Goal: Browse casually: Explore the website without a specific task or goal

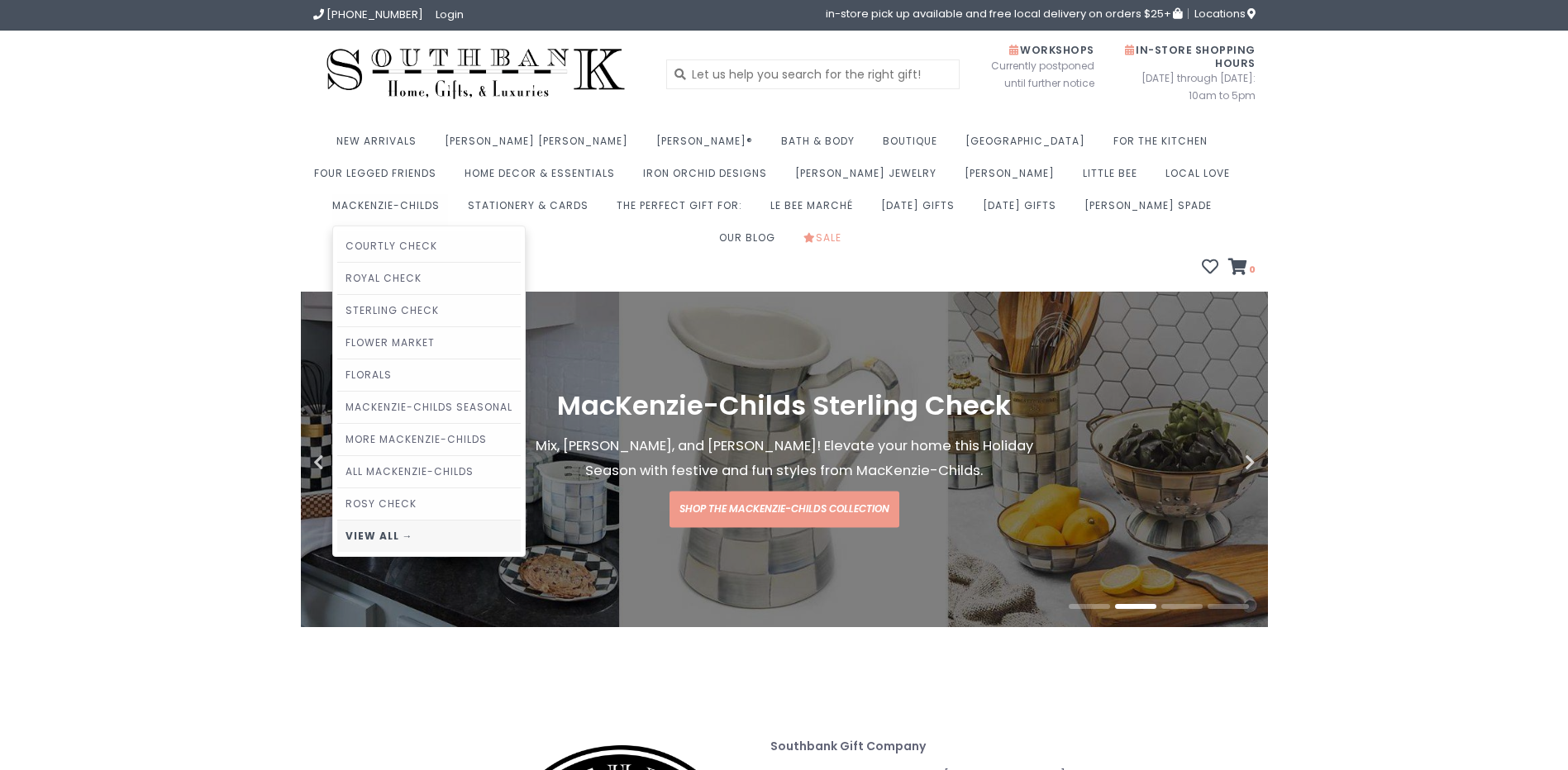
click at [521, 521] on link "View all →" at bounding box center [429, 536] width 183 height 32
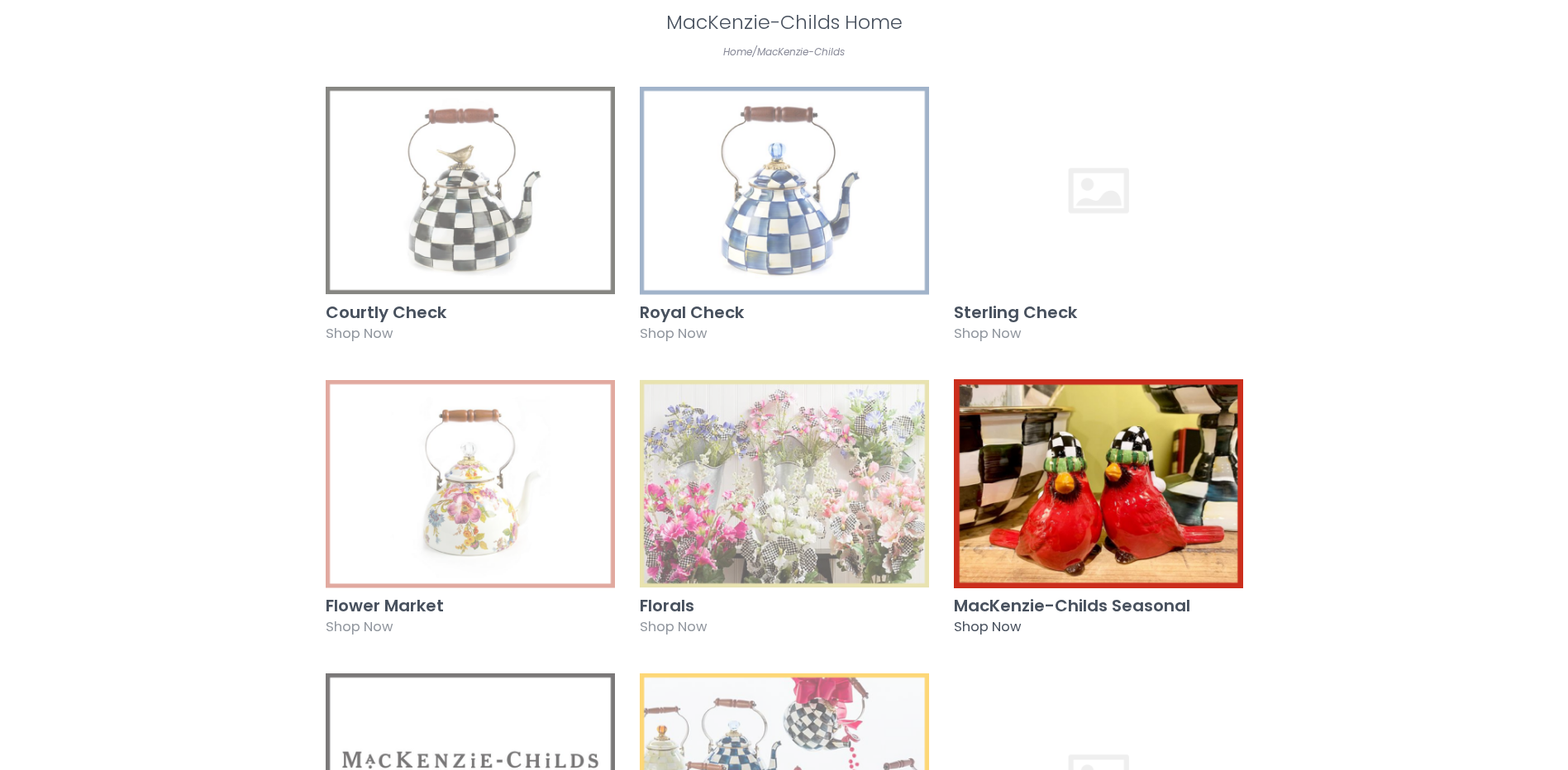
scroll to position [331, 0]
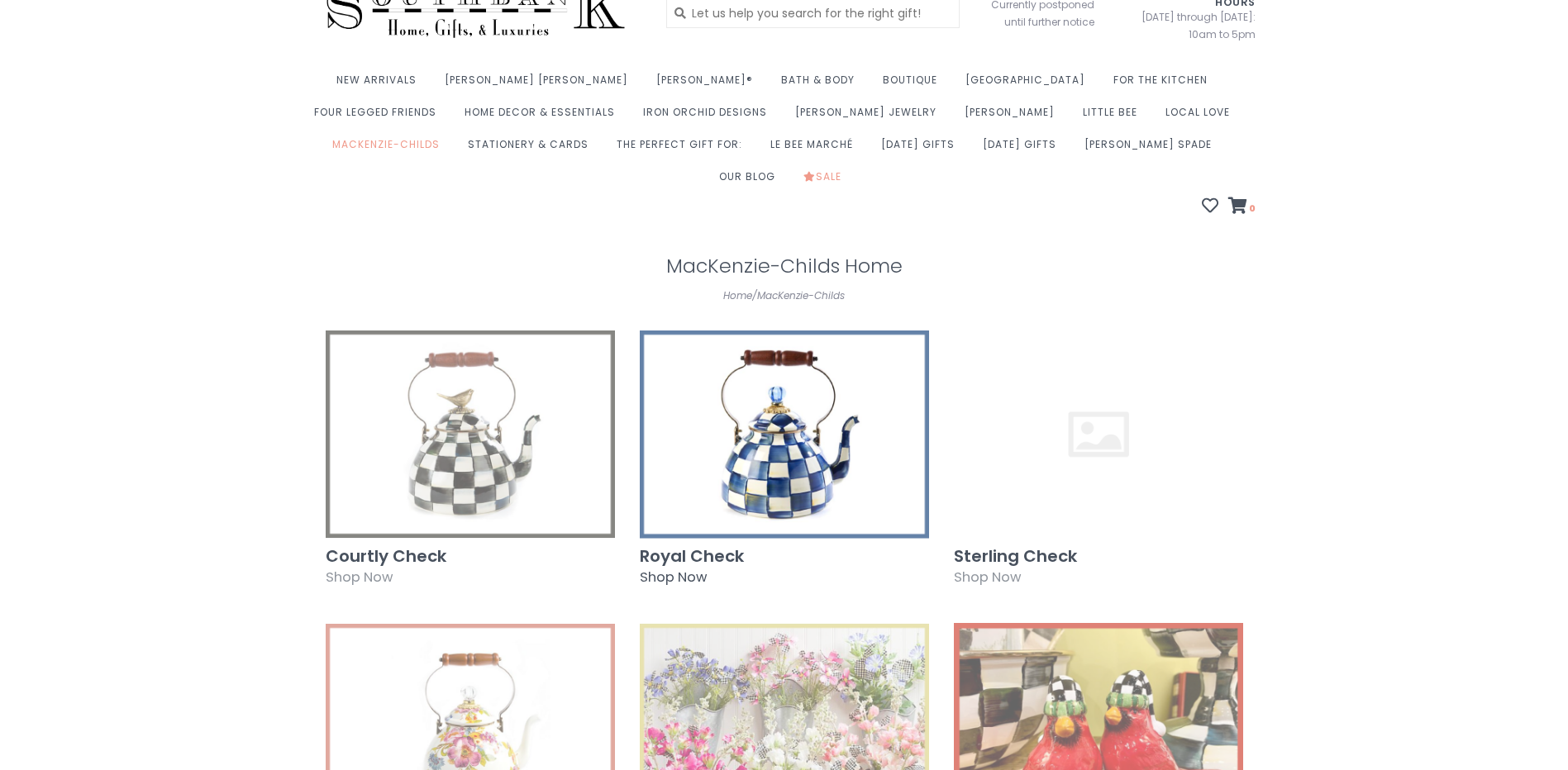
scroll to position [0, 0]
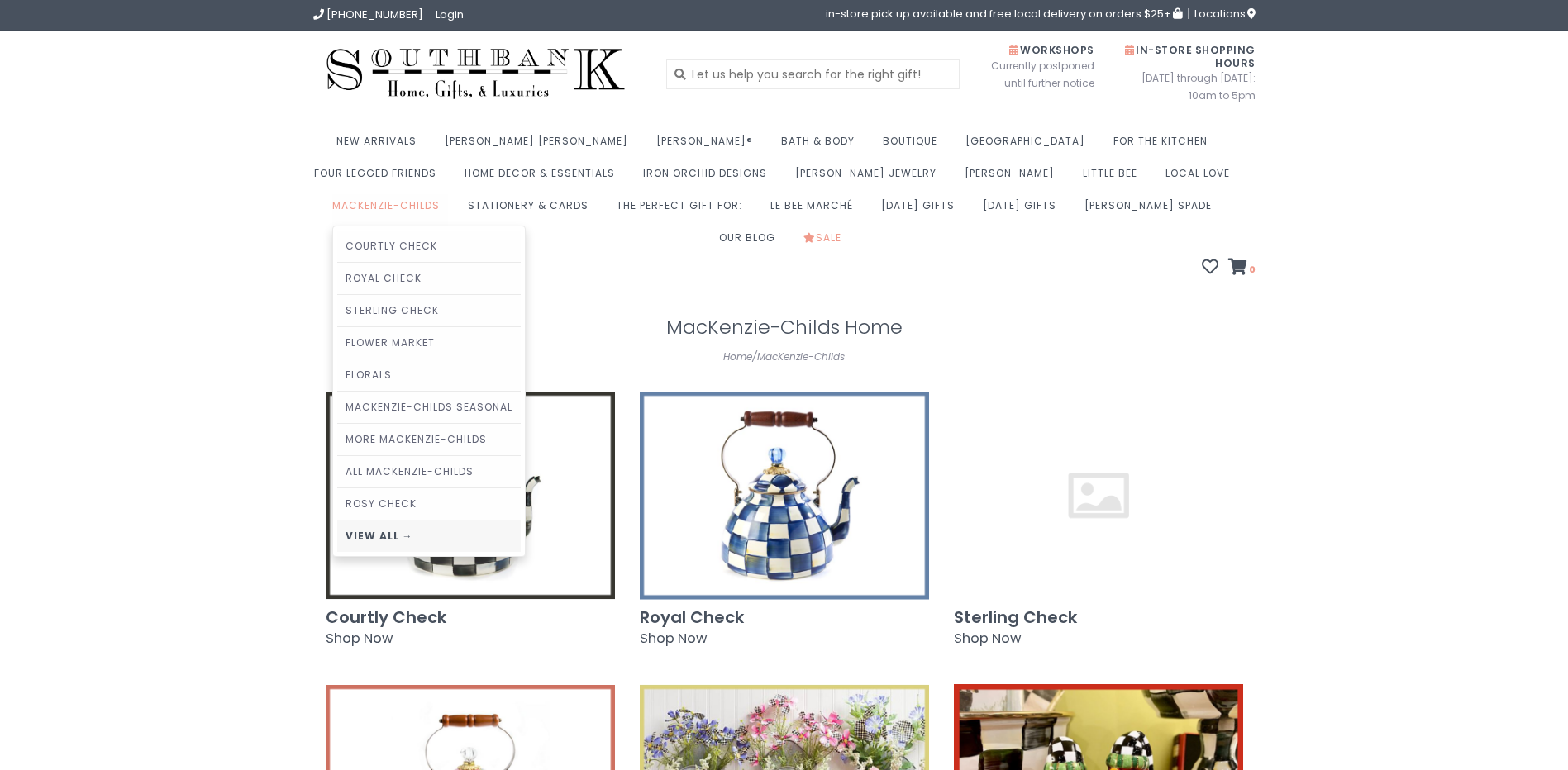
click at [521, 521] on link "View all →" at bounding box center [429, 536] width 183 height 32
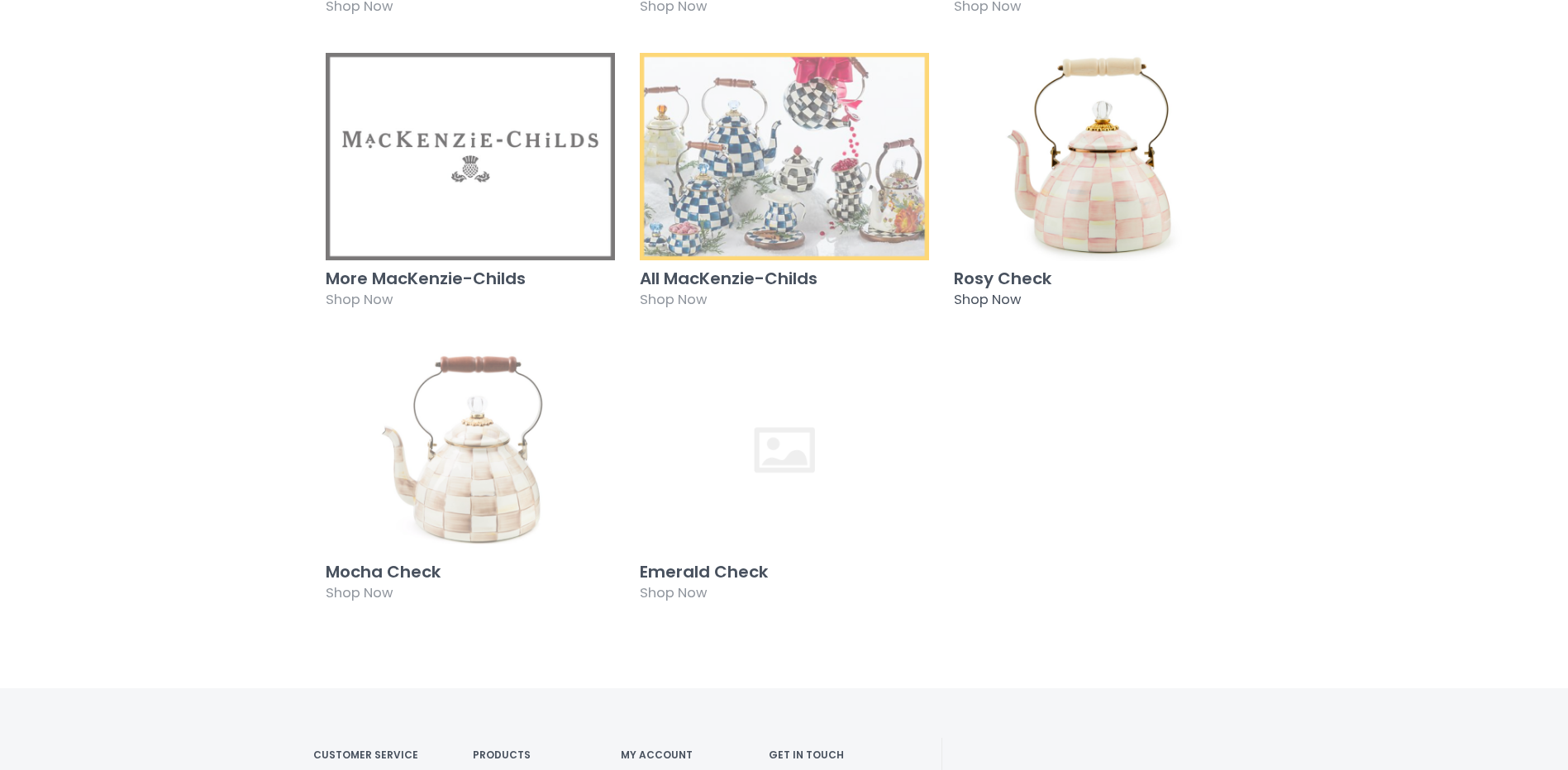
scroll to position [991, 0]
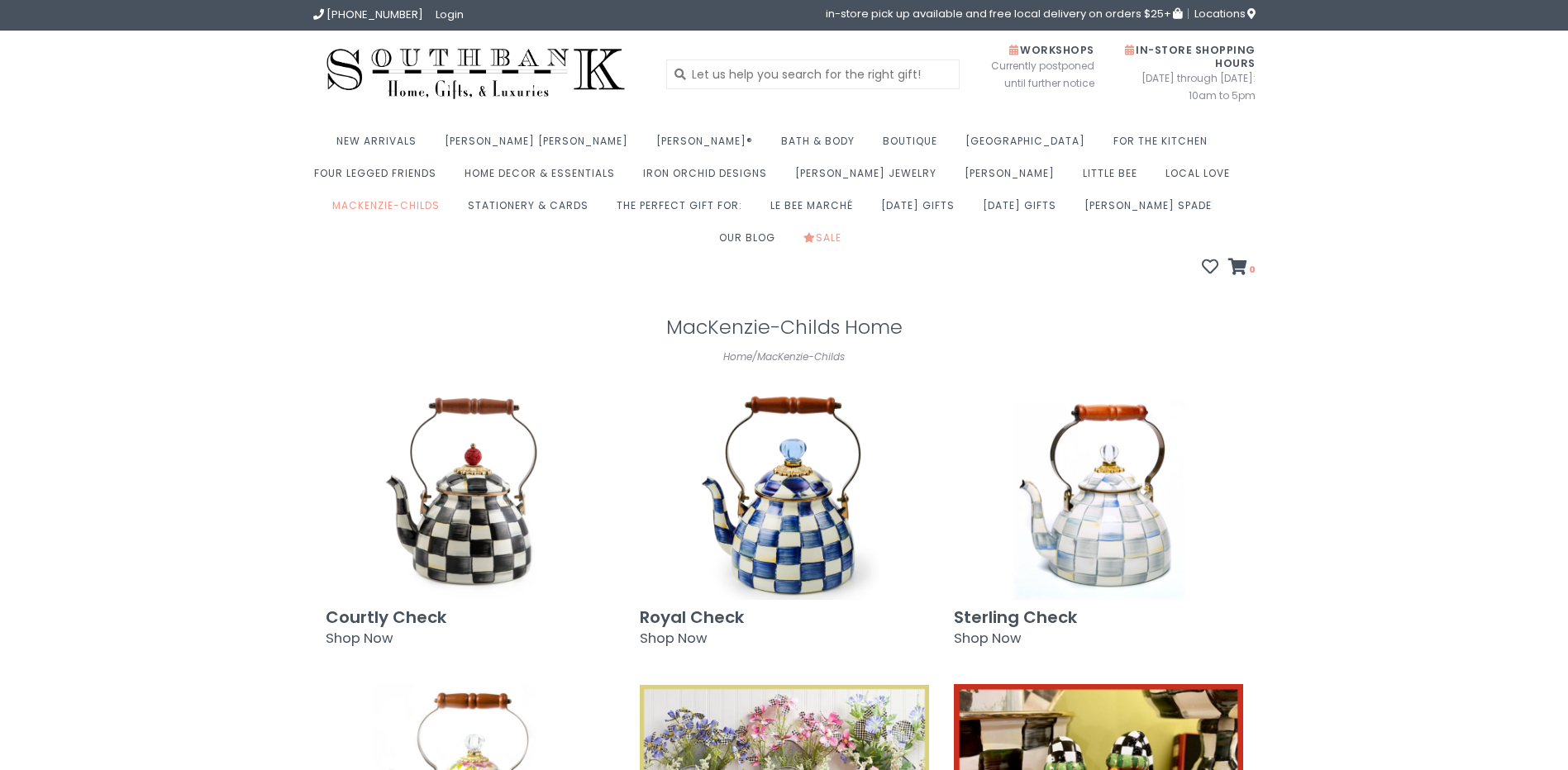
click at [1465, 250] on header "[PHONE_NUMBER] Login in-store pick up available and free local delivery on orde…" at bounding box center [784, 145] width 1568 height 292
